Goal: Task Accomplishment & Management: Use online tool/utility

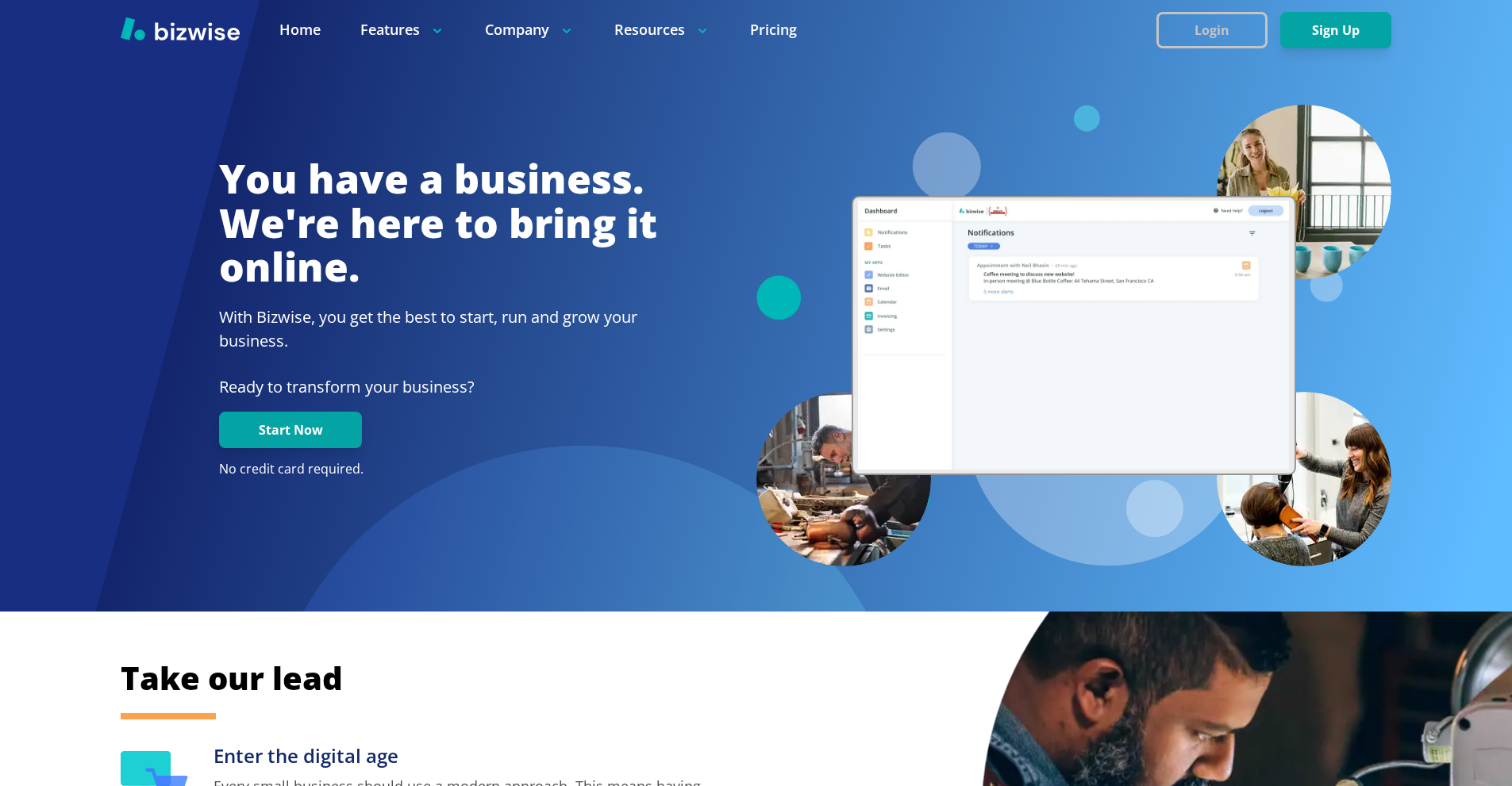
click at [1222, 24] on button "Login" at bounding box center [1212, 30] width 111 height 37
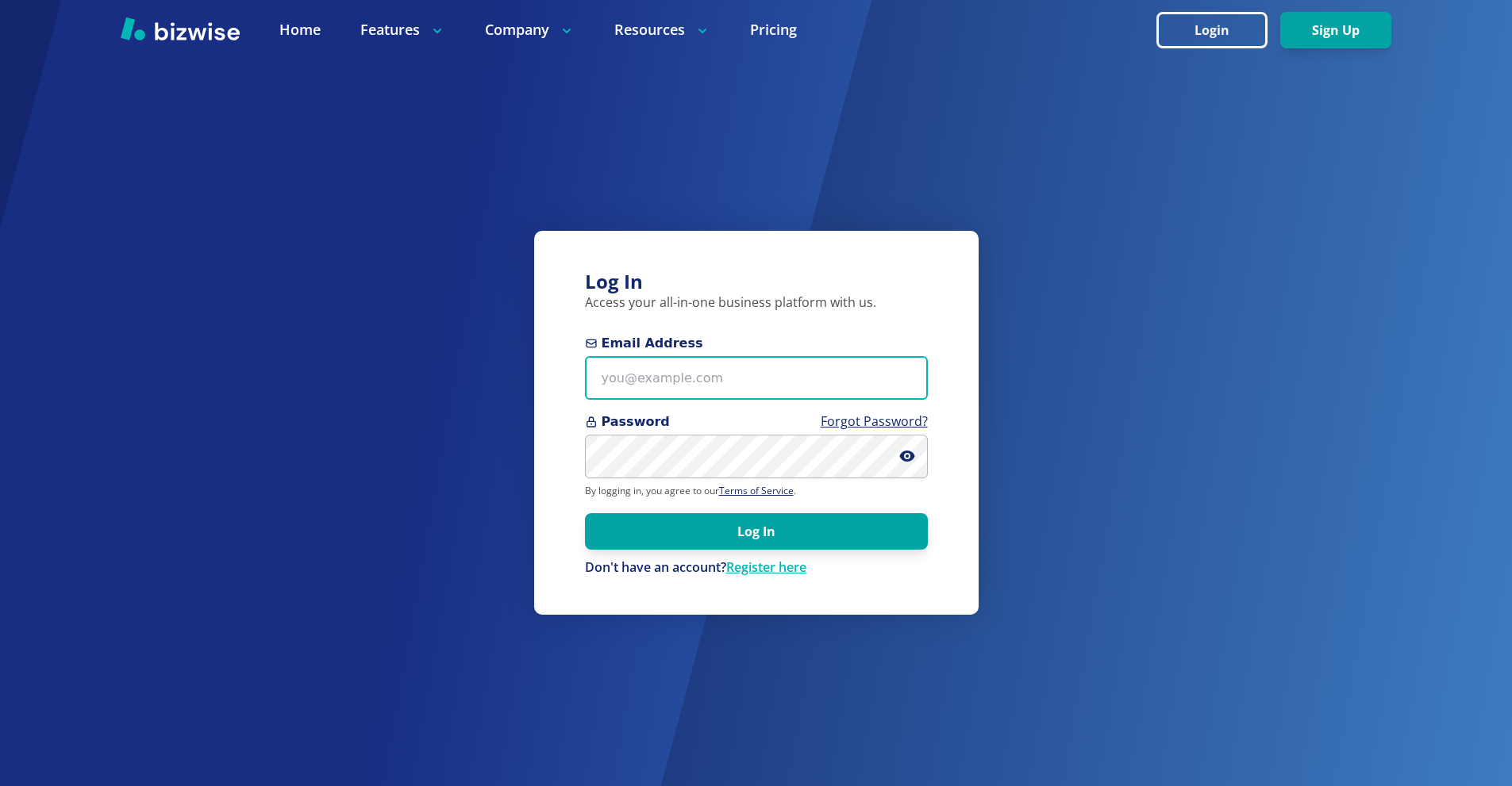
click at [749, 388] on input "Email Address" at bounding box center [756, 378] width 343 height 44
paste input "twagner@tmgihazmat.com"
type input "twagner@tmgihazmat.com"
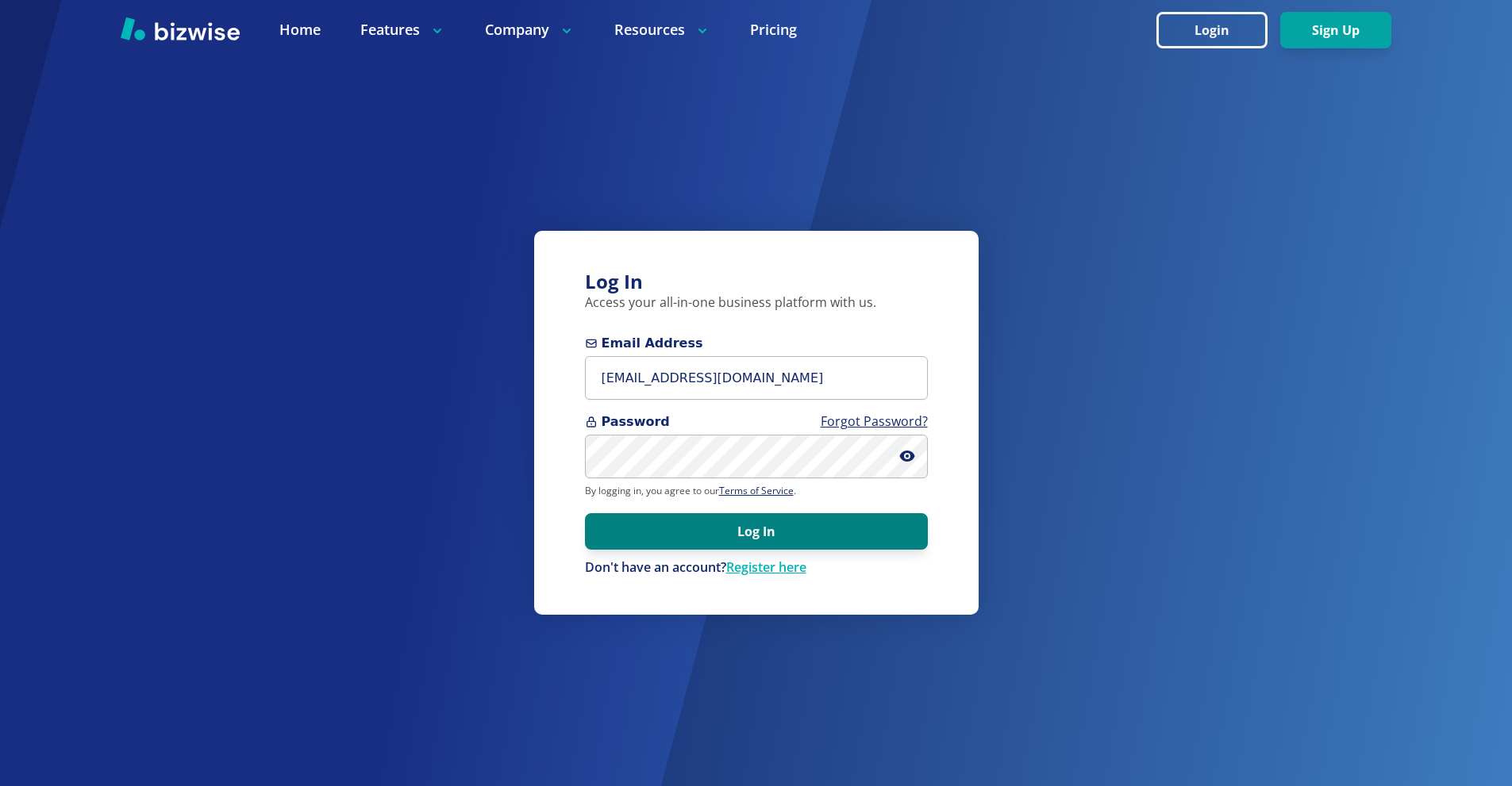
click at [729, 522] on button "Log In" at bounding box center [756, 531] width 343 height 37
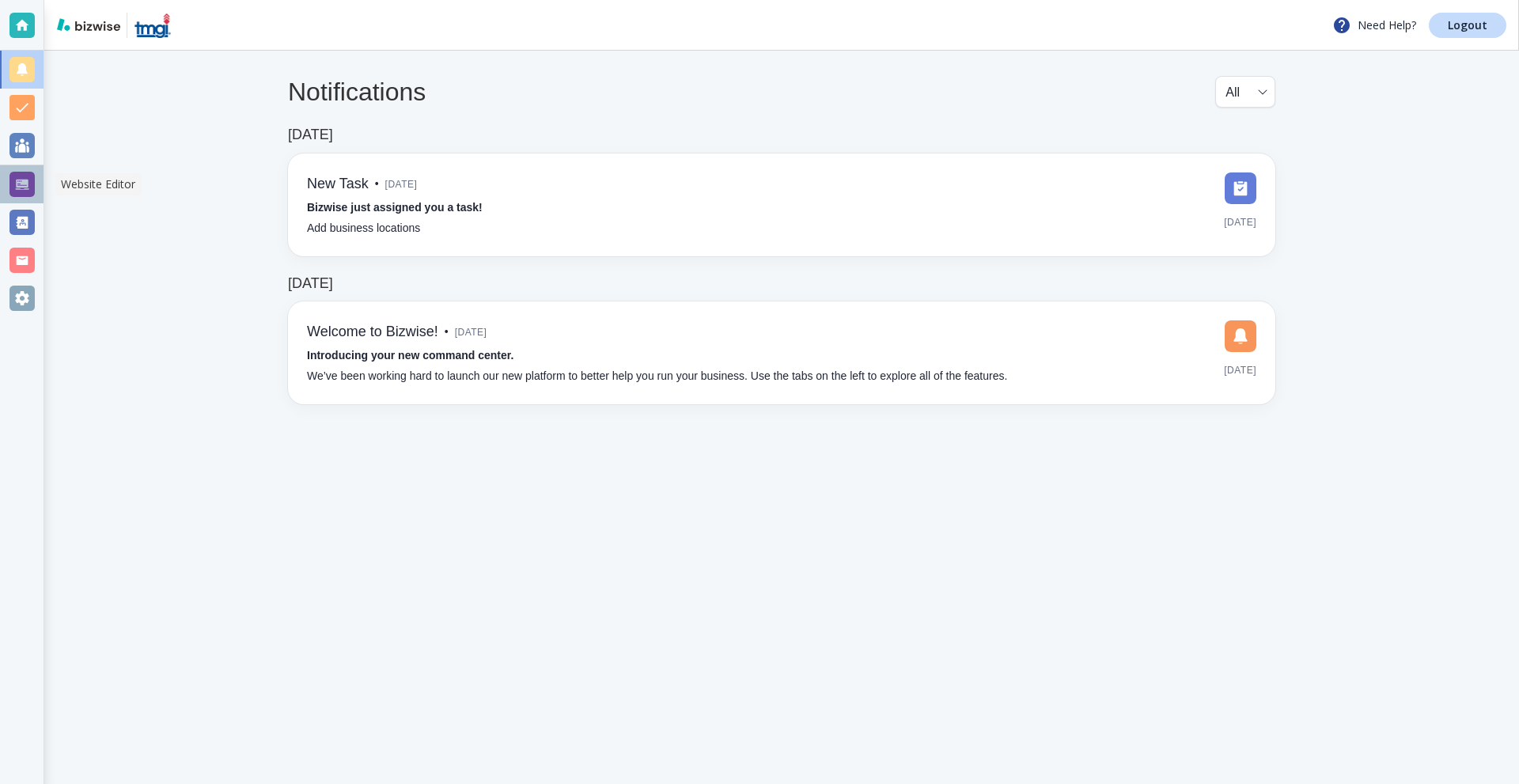
click at [12, 177] on div at bounding box center [22, 184] width 25 height 25
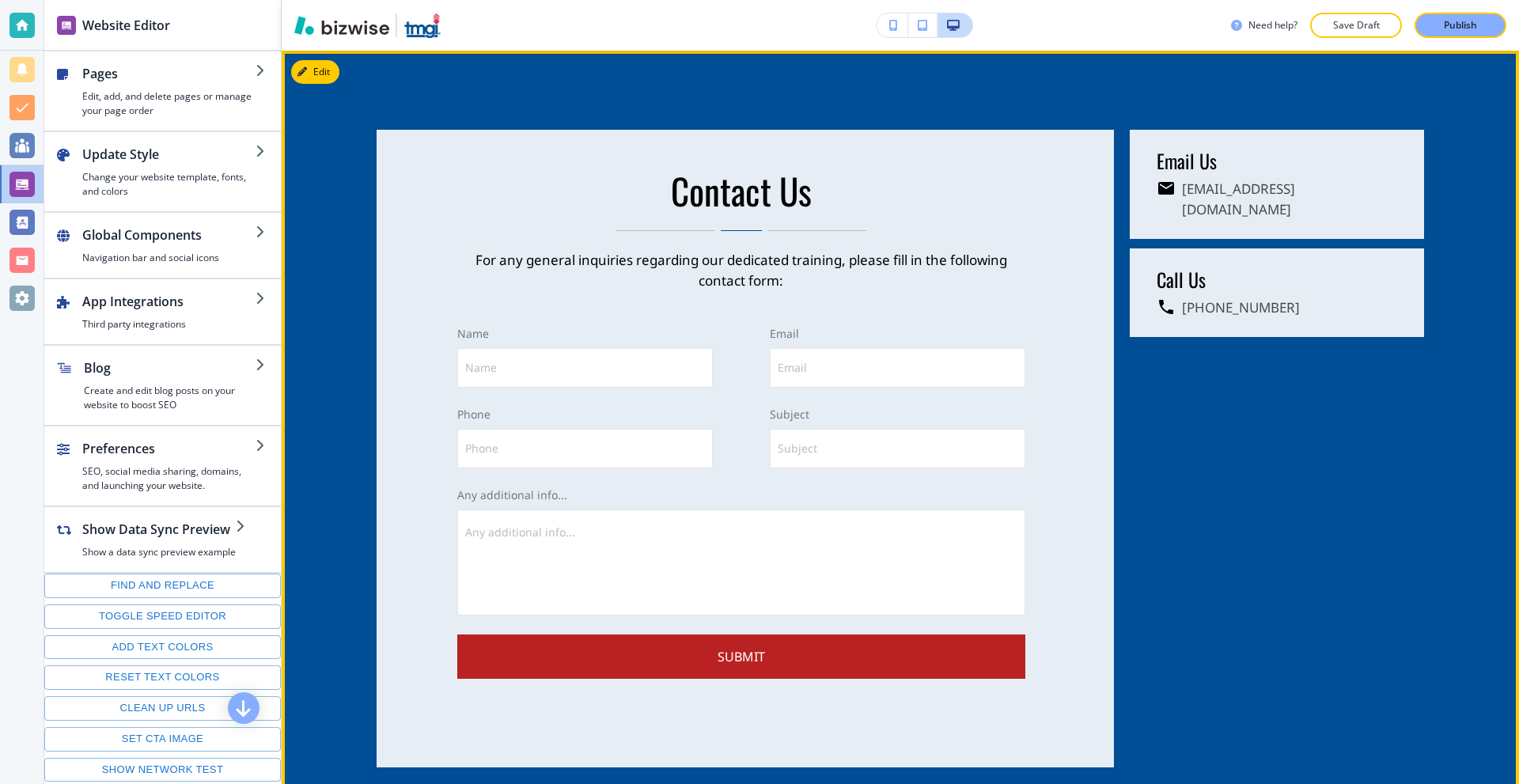
click at [312, 84] on button "Edit" at bounding box center [315, 71] width 48 height 24
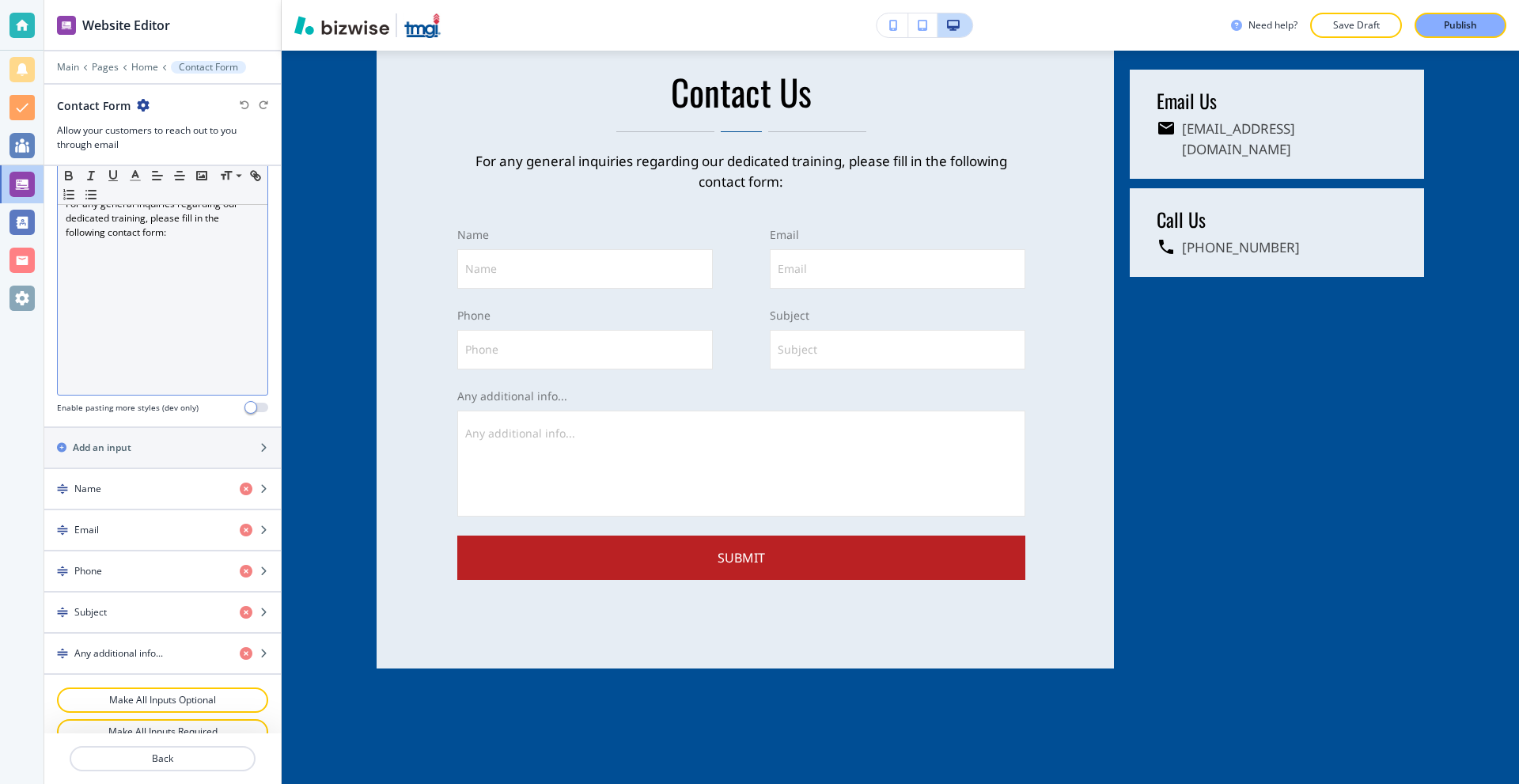
scroll to position [475, 0]
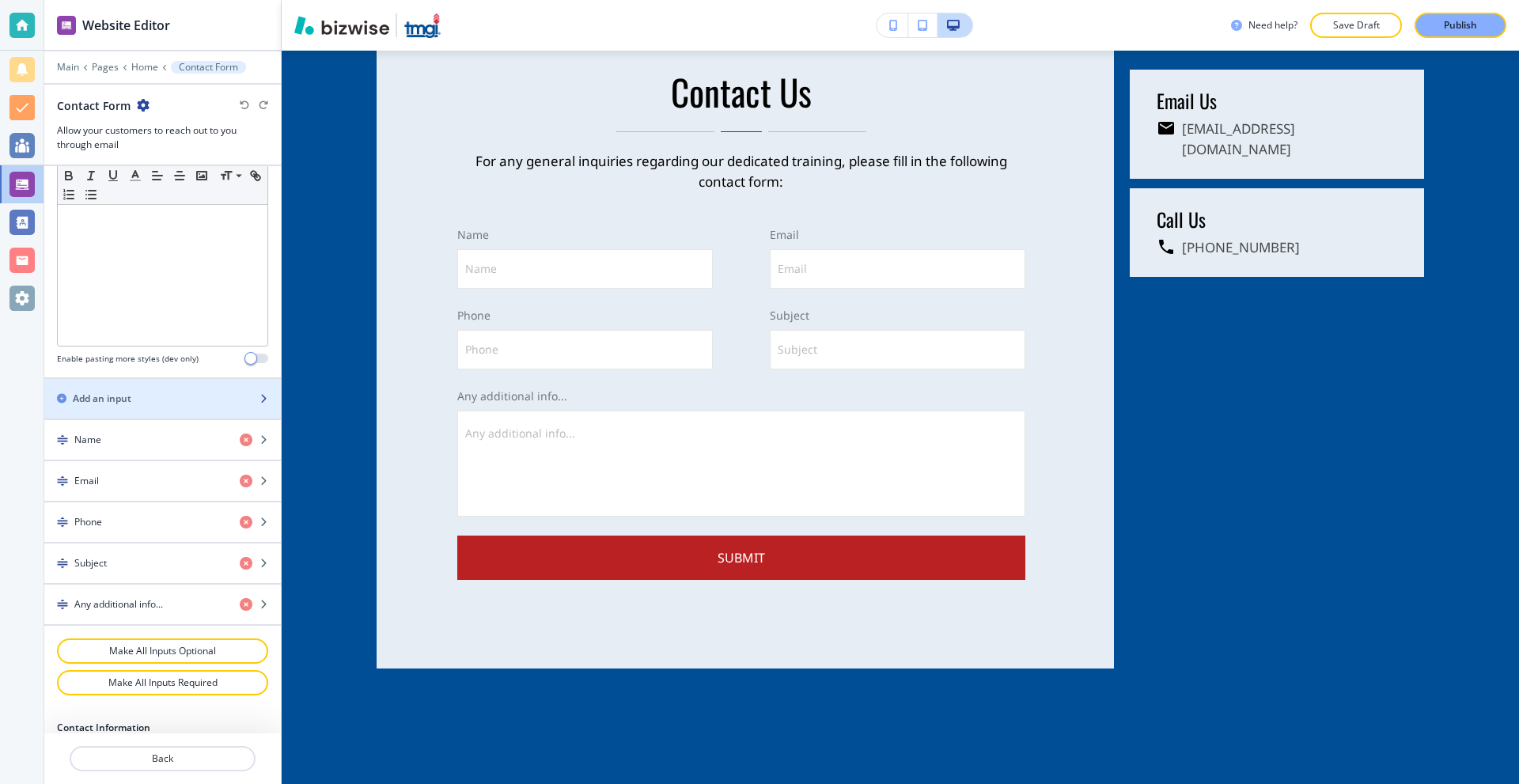
click at [168, 406] on div "button" at bounding box center [163, 413] width 237 height 13
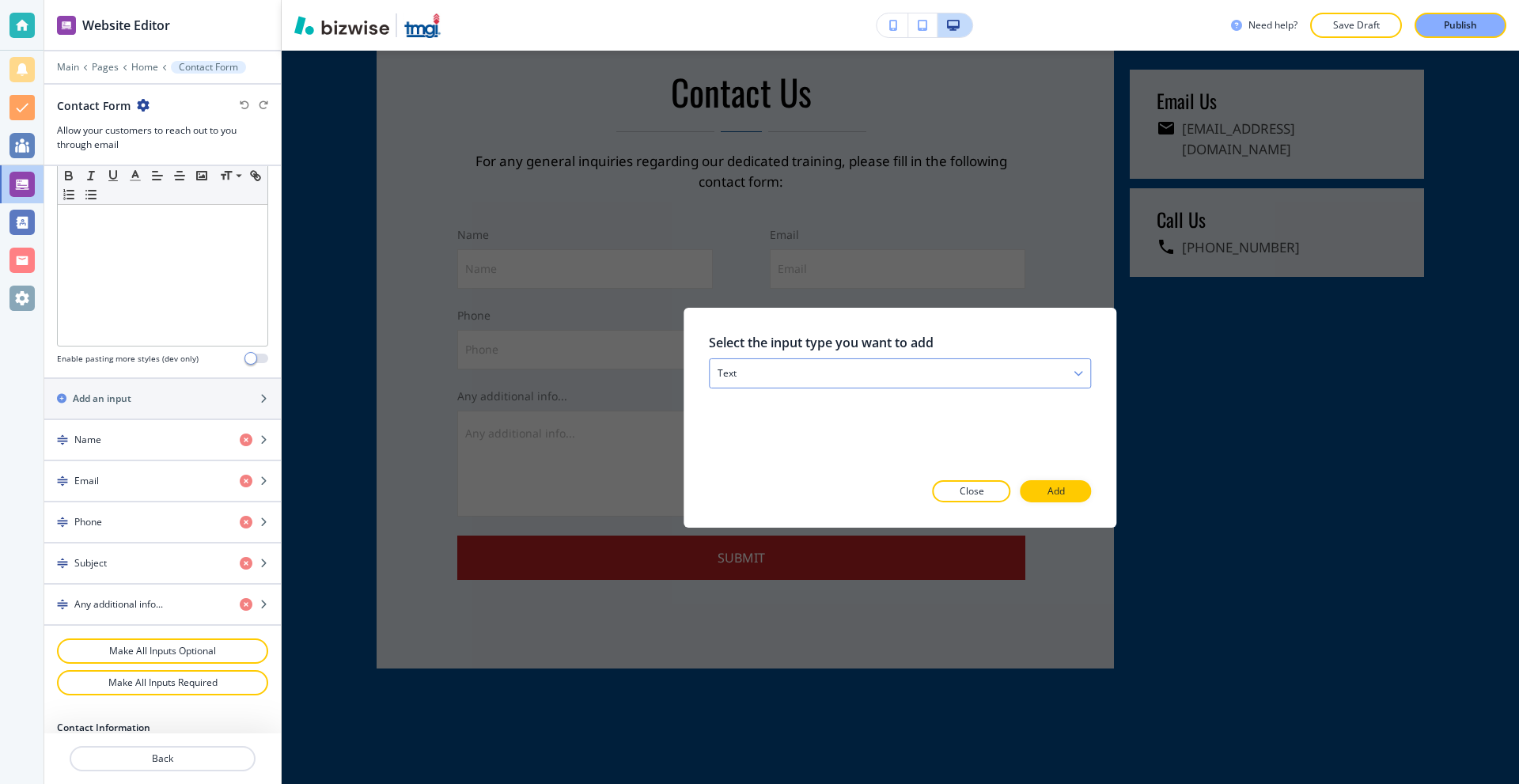
click at [864, 371] on div "text" at bounding box center [900, 372] width 380 height 29
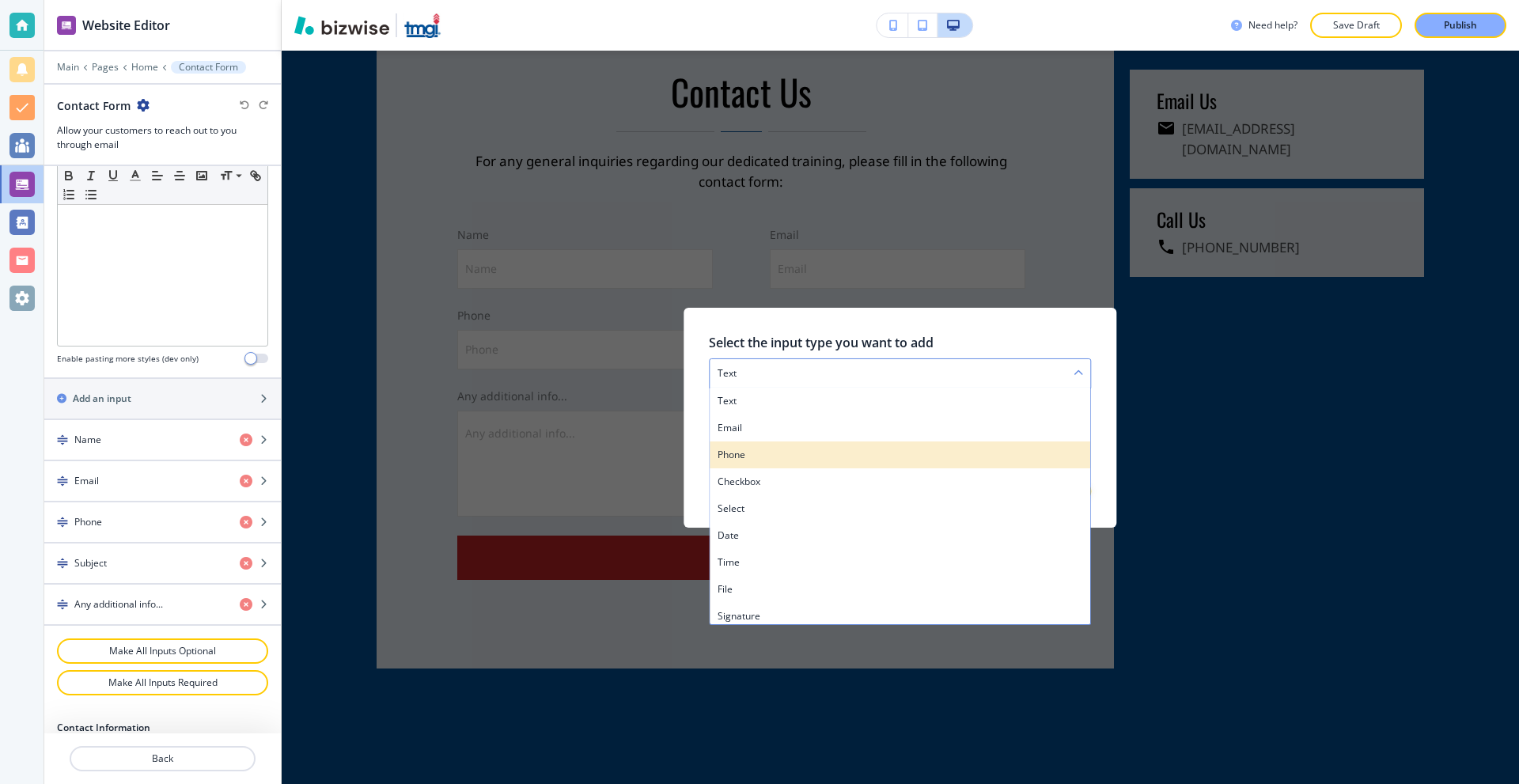
scroll to position [5, 0]
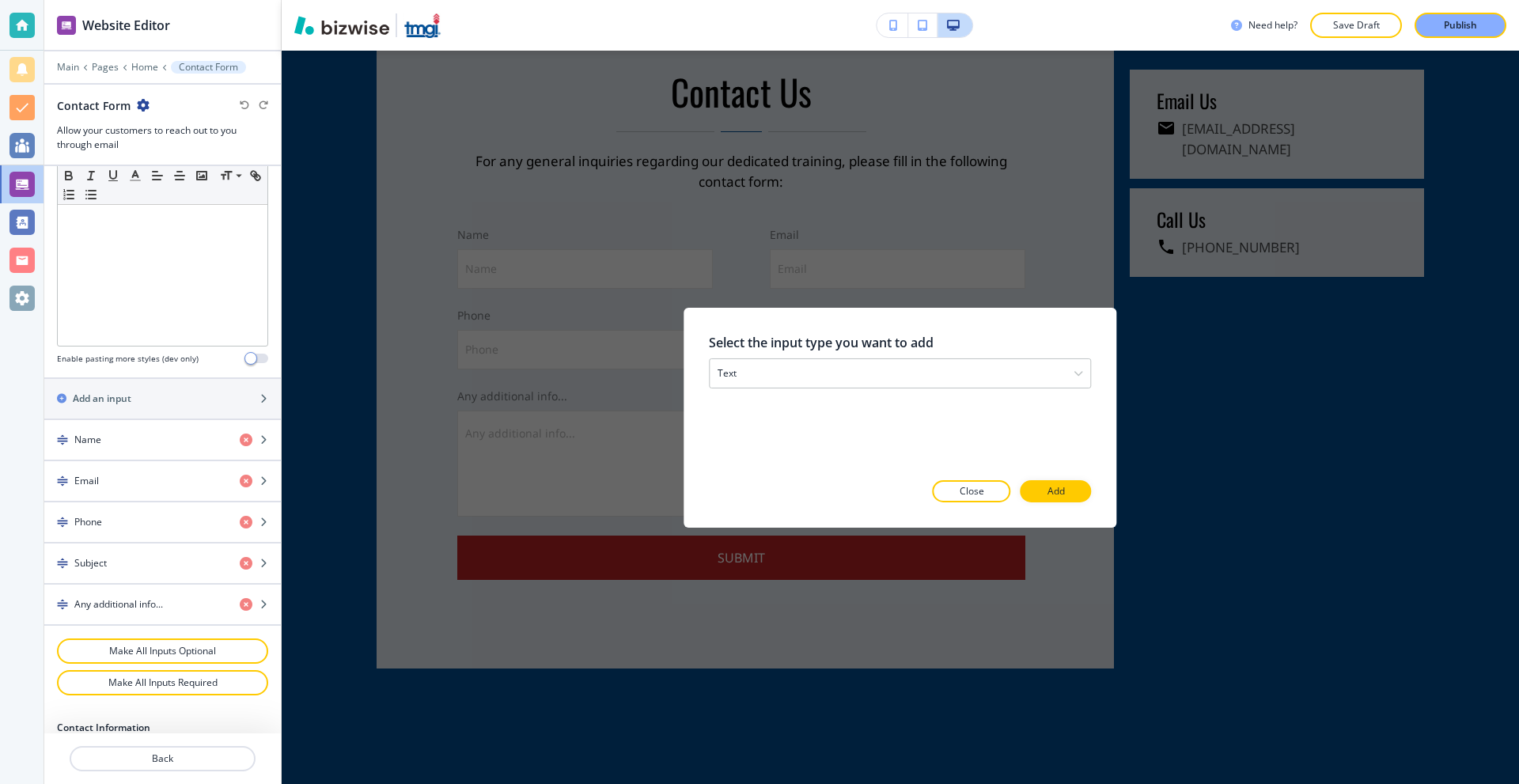
click at [524, 285] on div "Select the input type you want to add text text email phone checkbox select dat…" at bounding box center [900, 417] width 1238 height 733
click at [964, 493] on p "Close" at bounding box center [972, 491] width 24 height 14
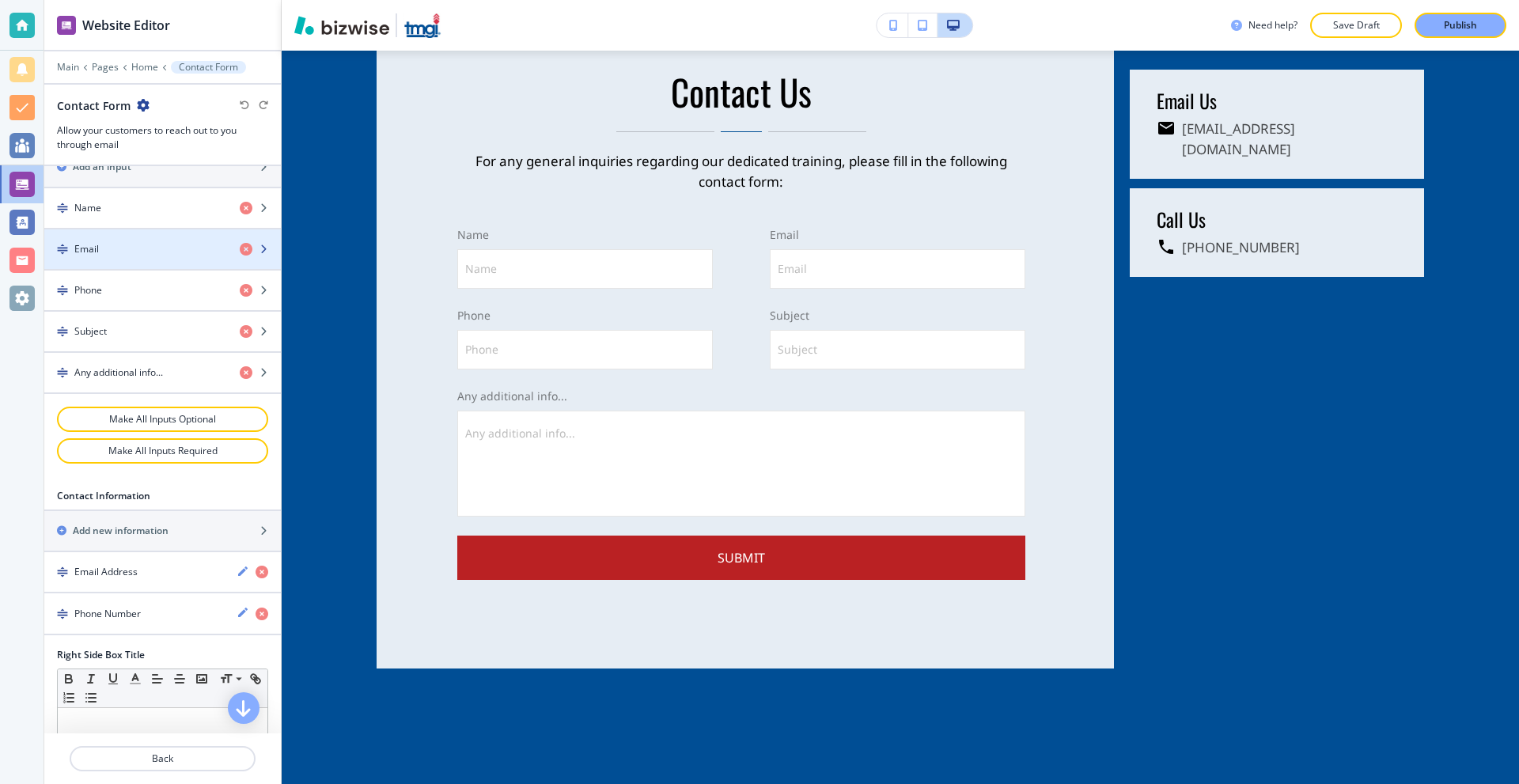
scroll to position [712, 0]
